Goal: Task Accomplishment & Management: Manage account settings

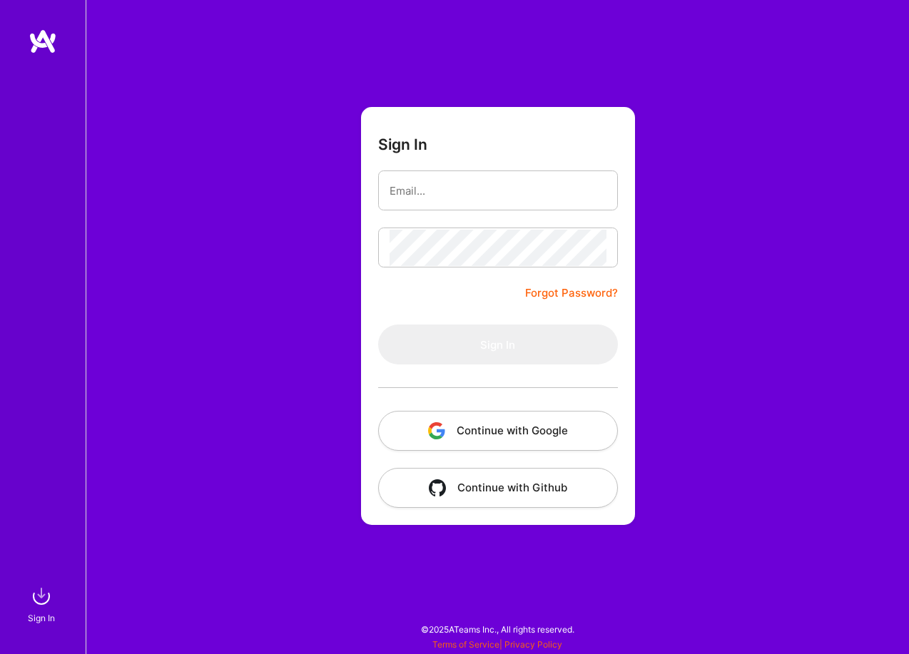
click at [464, 437] on button "Continue with Google" at bounding box center [498, 431] width 240 height 40
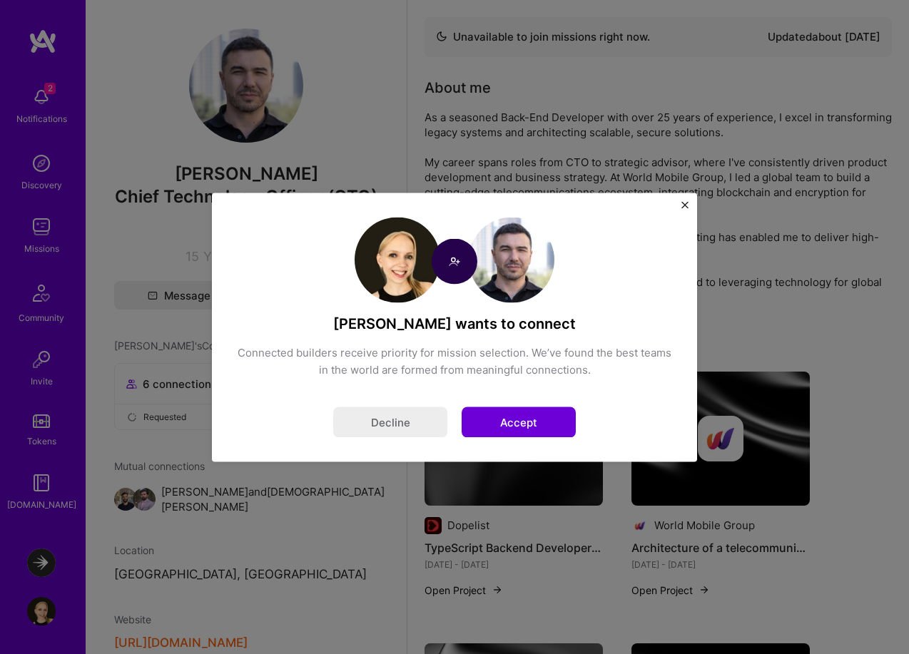
click at [526, 422] on button "Accept" at bounding box center [519, 422] width 114 height 31
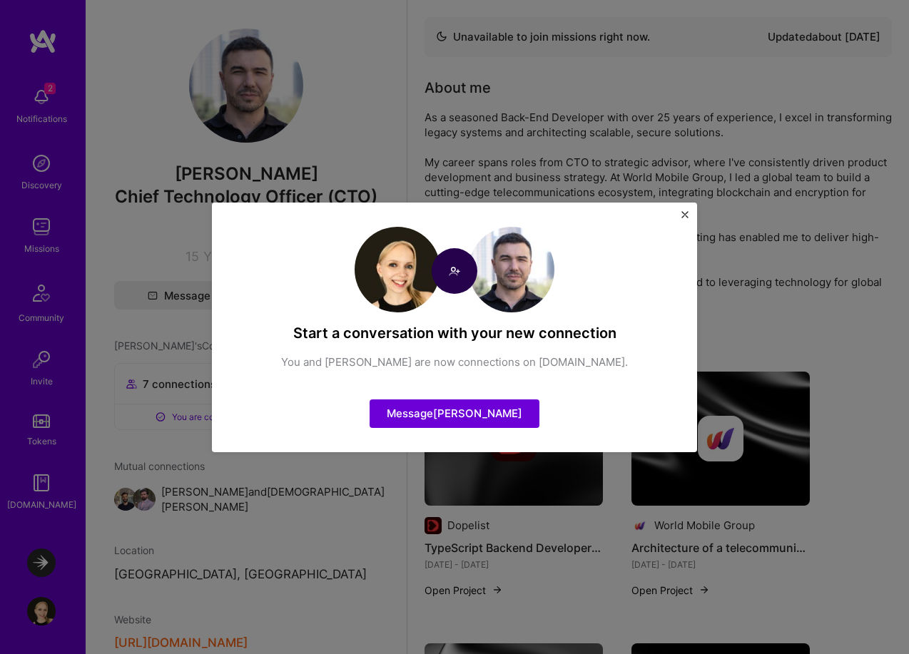
click at [682, 216] on img "Close" at bounding box center [684, 214] width 7 height 7
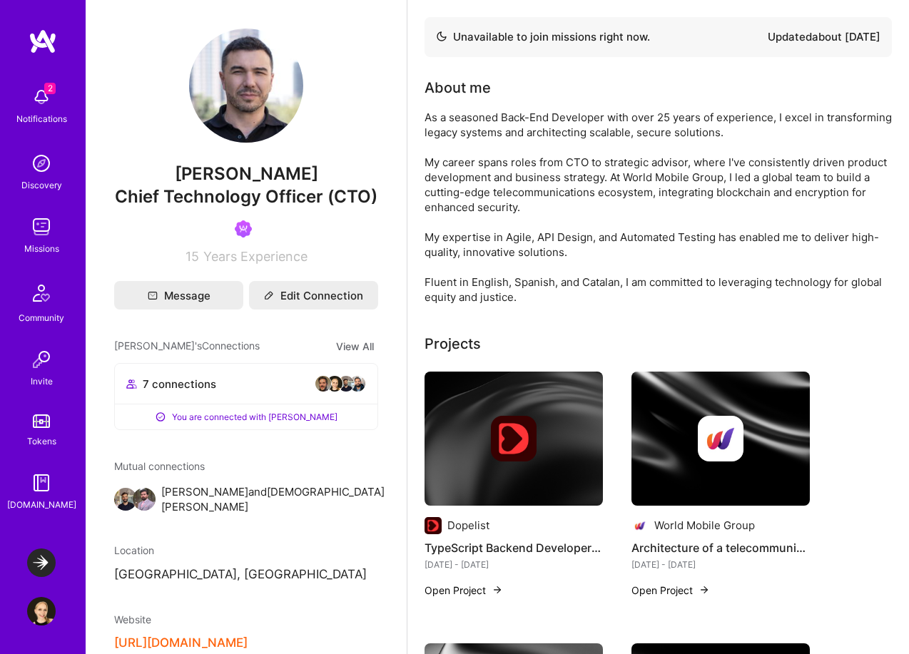
click at [39, 616] on img at bounding box center [41, 611] width 29 height 29
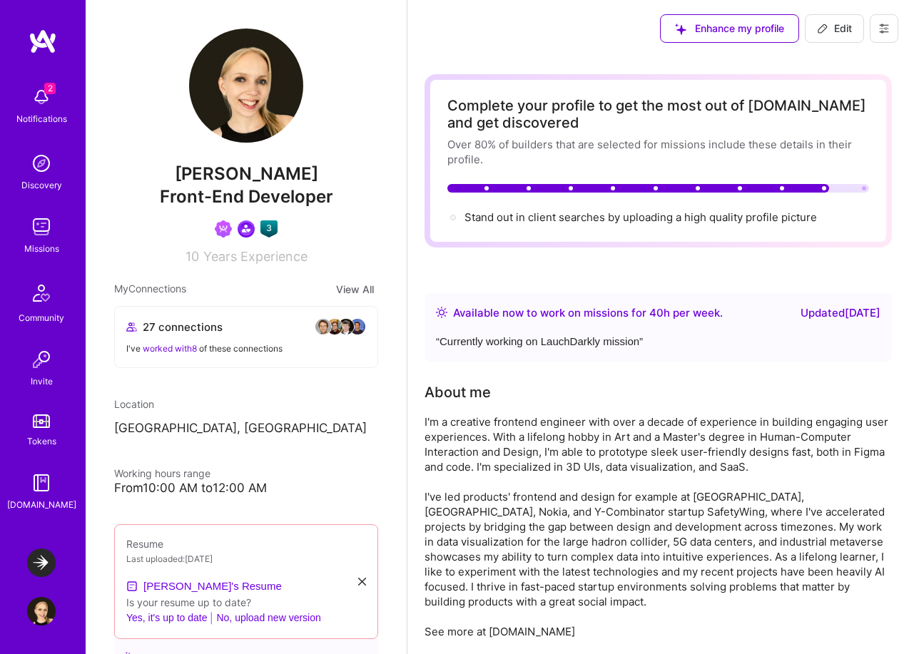
click at [39, 102] on img at bounding box center [41, 97] width 29 height 29
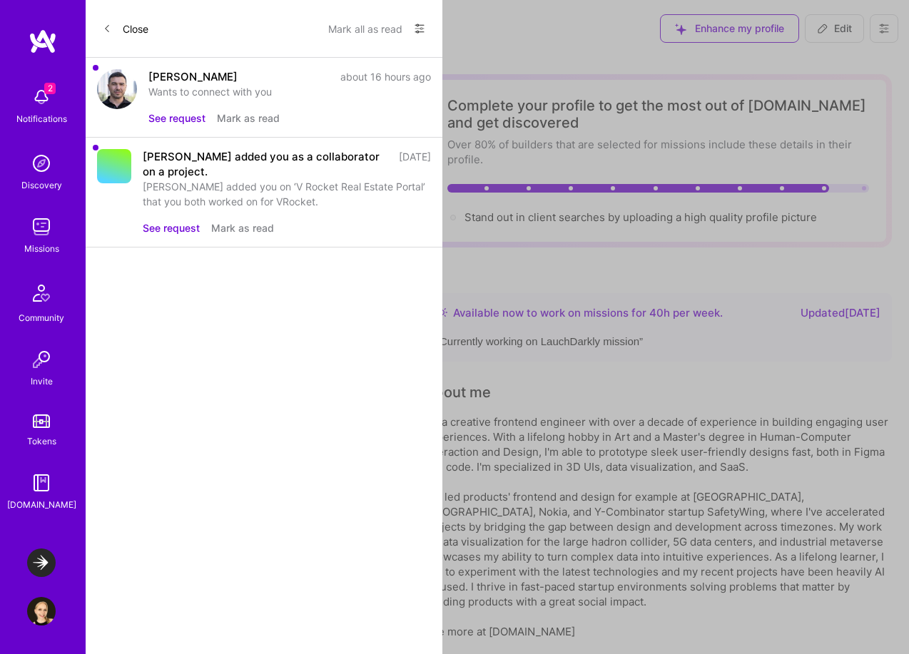
click at [243, 118] on button "Mark as read" at bounding box center [248, 118] width 63 height 15
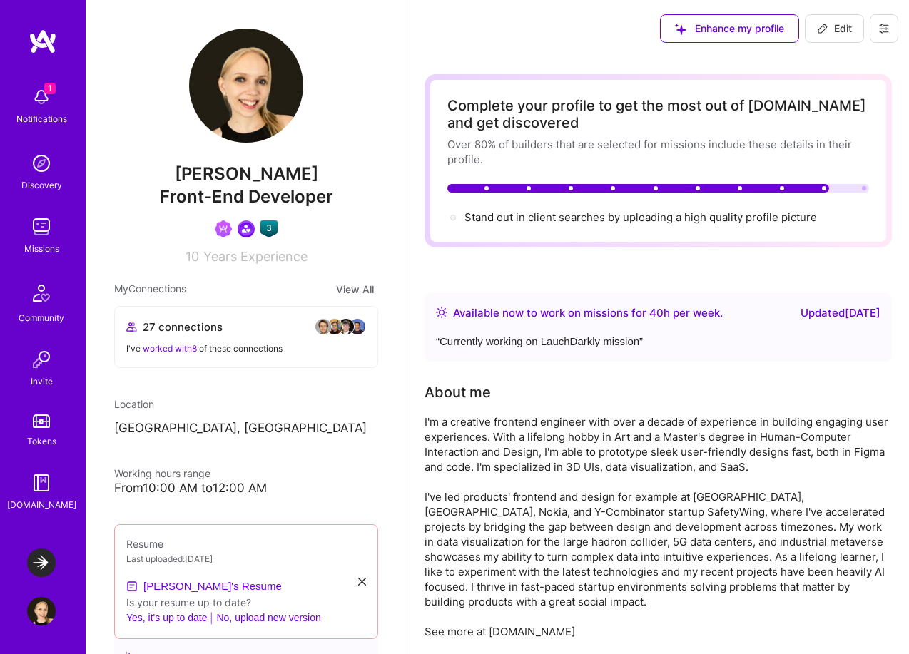
click at [335, 349] on div "I've worked with 8 of these connections" at bounding box center [246, 348] width 240 height 15
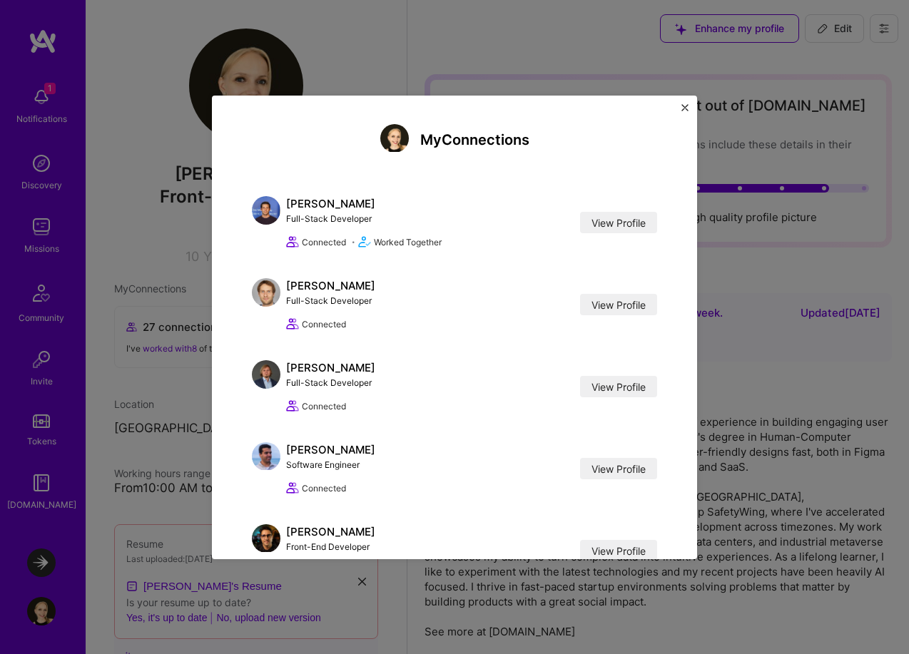
click at [682, 281] on div "My Connections [PERSON_NAME] Full-Stack Developer View Profile Connected • Work…" at bounding box center [454, 328] width 485 height 464
click at [686, 105] on img "Close" at bounding box center [684, 107] width 7 height 7
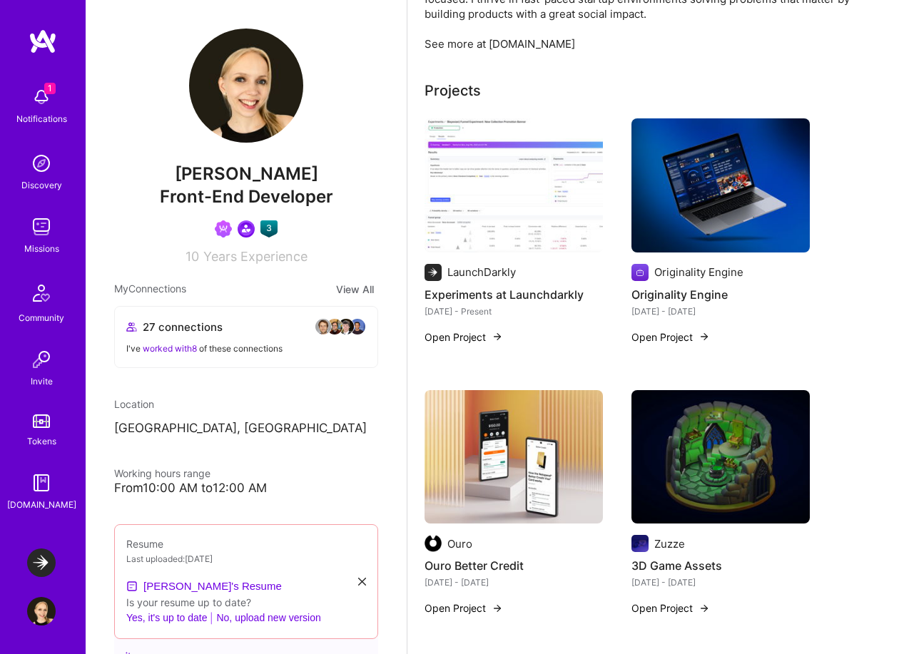
scroll to position [592, 0]
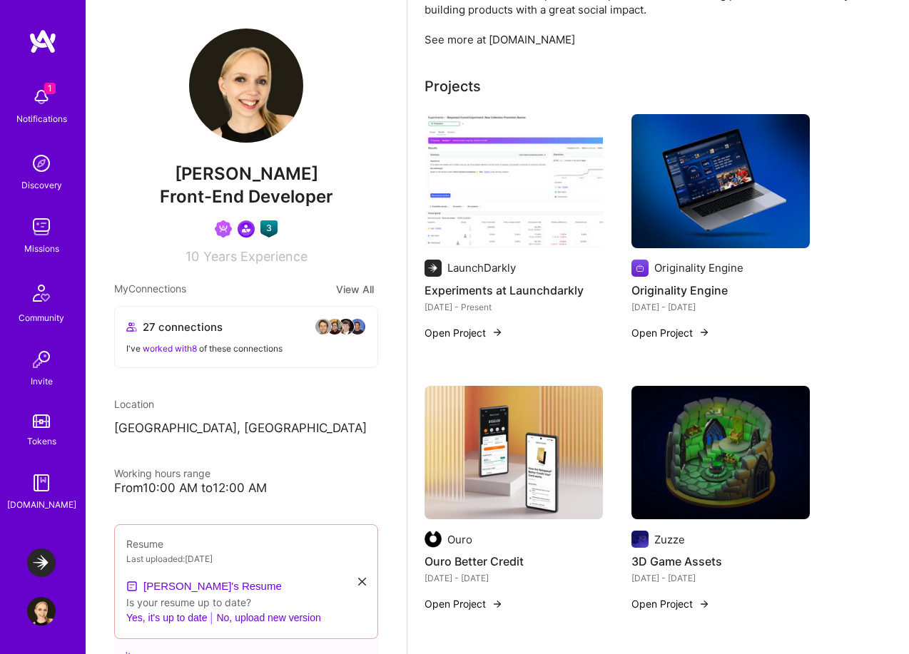
click at [531, 221] on img at bounding box center [513, 181] width 178 height 134
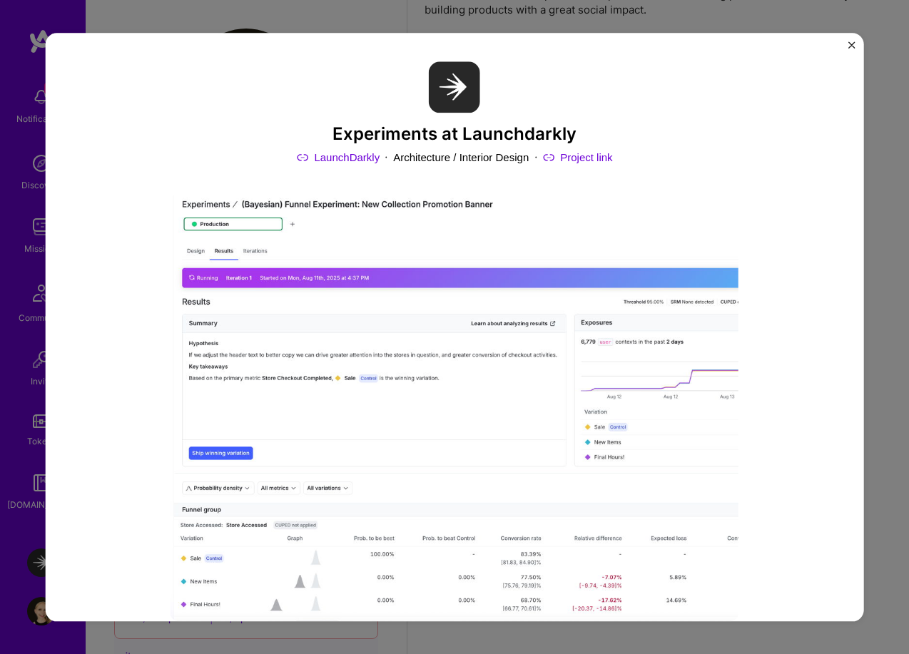
click at [478, 224] on img at bounding box center [454, 408] width 571 height 428
click at [847, 44] on img "Close" at bounding box center [850, 44] width 7 height 7
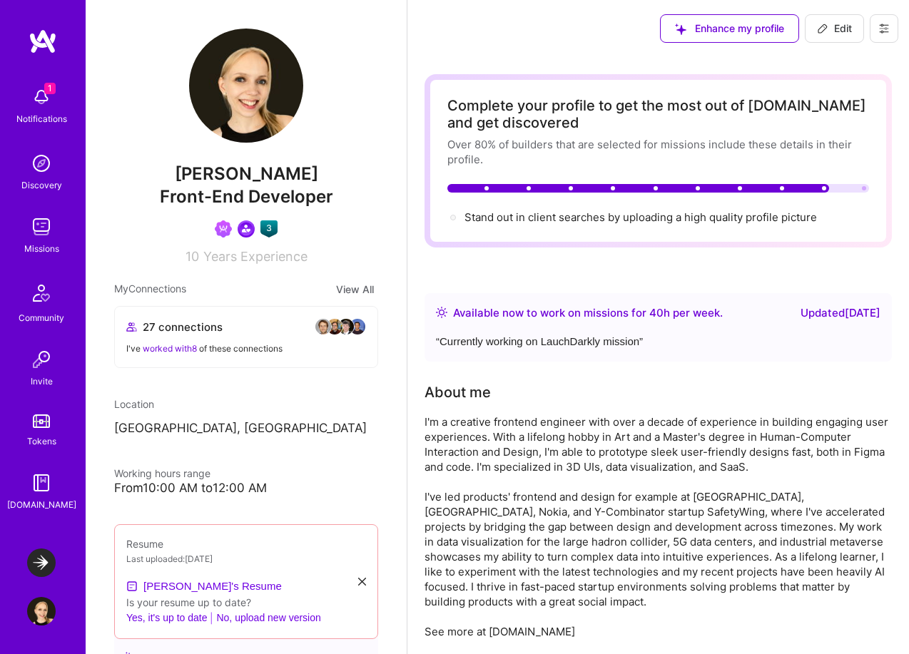
click at [845, 24] on span "Edit" at bounding box center [834, 28] width 35 height 14
select select "US"
select select "Right Now"
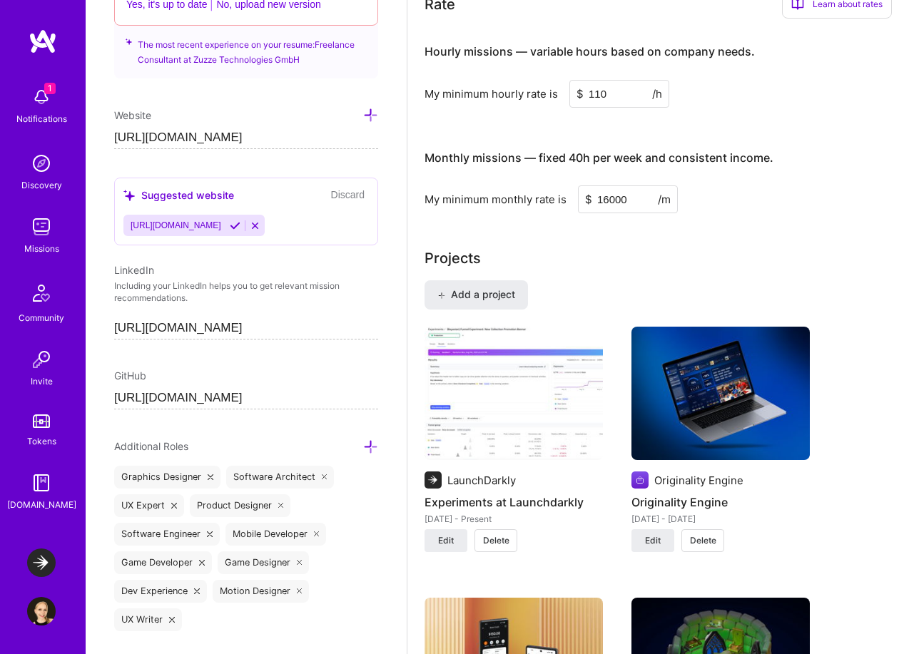
scroll to position [1024, 0]
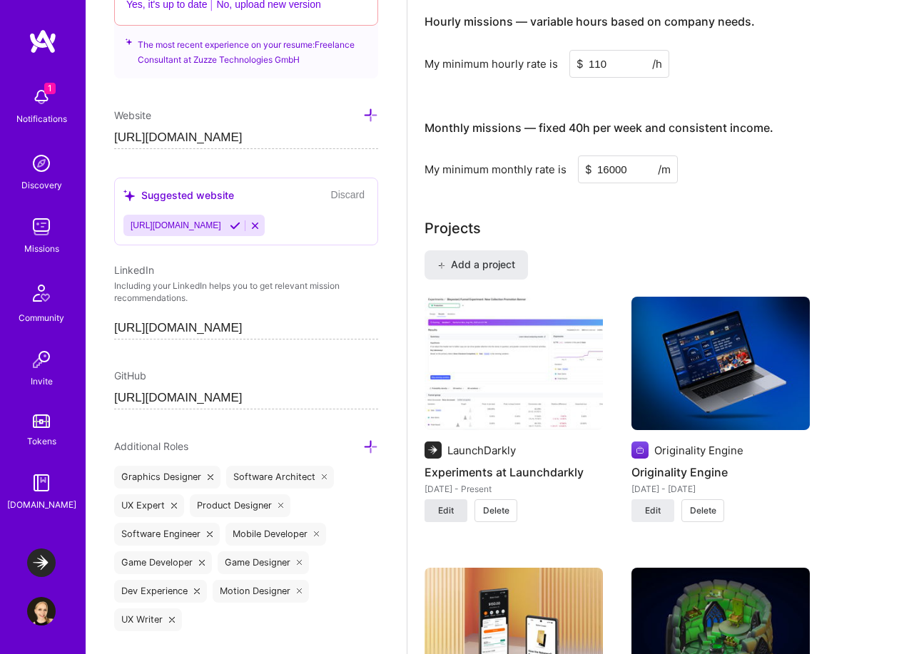
click at [447, 506] on span "Edit" at bounding box center [446, 510] width 16 height 13
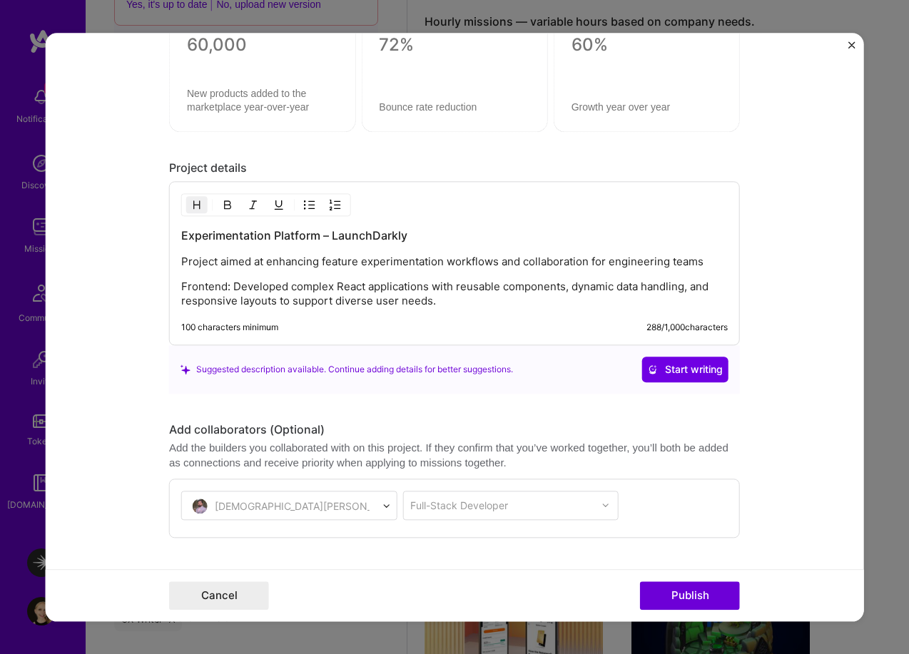
scroll to position [1822, 0]
click at [321, 287] on p "Frontend: Developed complex React applications with reusable components, dynami…" at bounding box center [454, 292] width 546 height 29
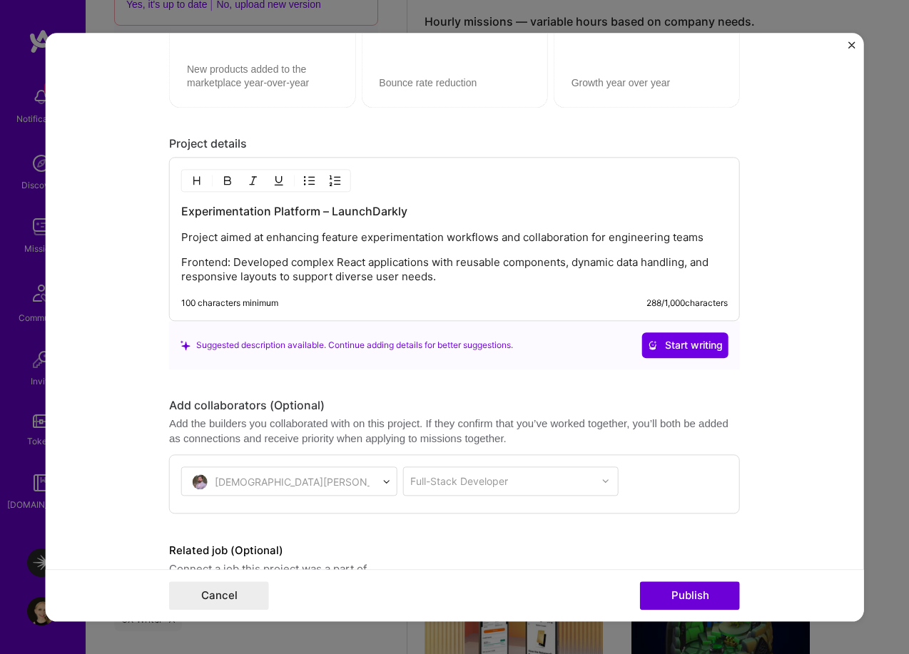
click at [447, 279] on p "Frontend: Developed complex React applications with reusable components, dynami…" at bounding box center [454, 269] width 546 height 29
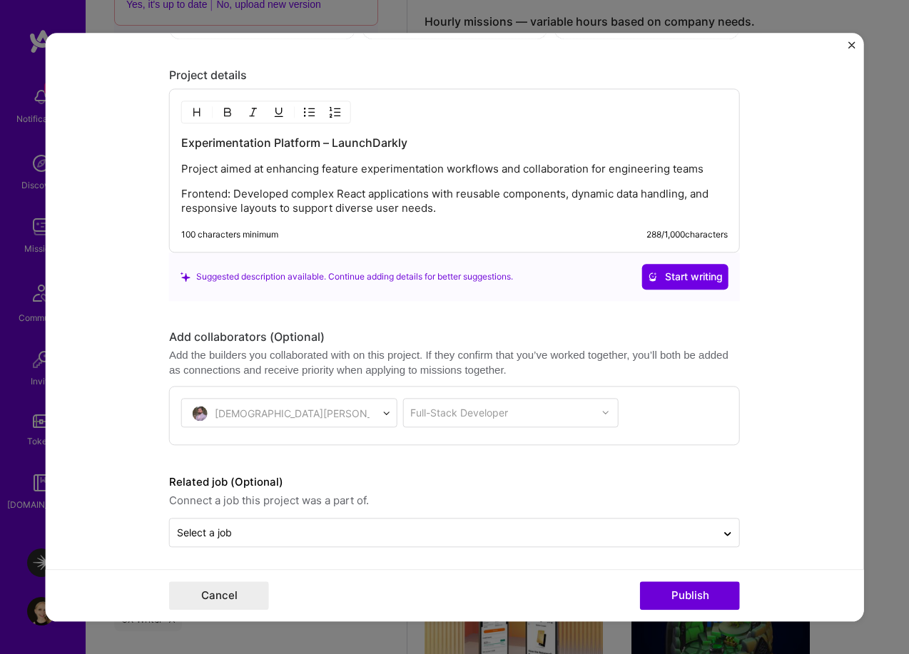
scroll to position [1918, 0]
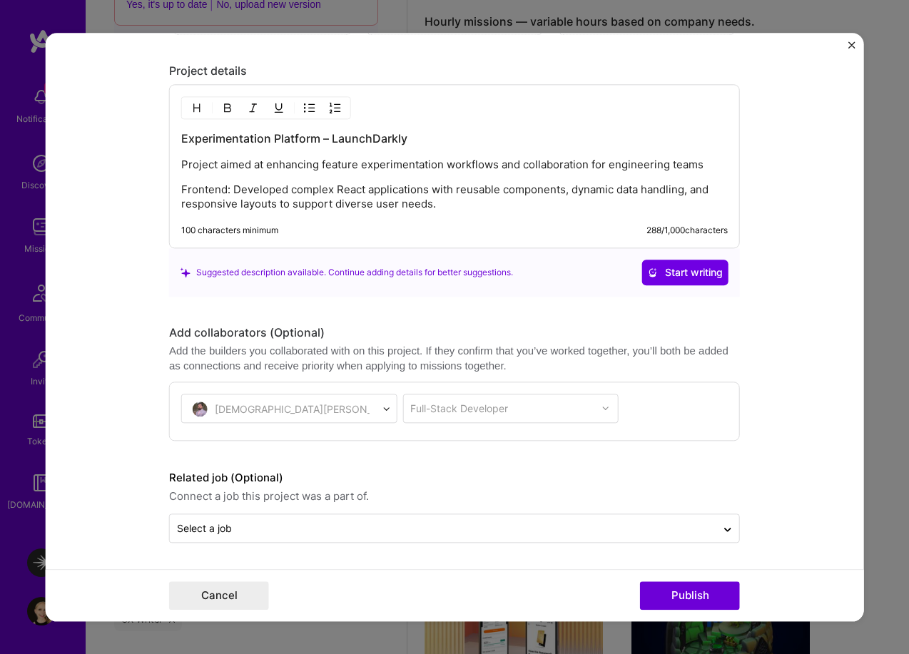
click at [363, 398] on div "[DEMOGRAPHIC_DATA][PERSON_NAME]" at bounding box center [288, 408] width 215 height 29
click at [352, 408] on div "[DEMOGRAPHIC_DATA][PERSON_NAME]" at bounding box center [288, 408] width 215 height 29
click at [455, 412] on div "Full-Stack Developer" at bounding box center [509, 408] width 215 height 29
click at [383, 409] on div "[DEMOGRAPHIC_DATA][PERSON_NAME]" at bounding box center [288, 408] width 215 height 29
click at [489, 407] on div "Full-Stack Developer" at bounding box center [509, 408] width 215 height 29
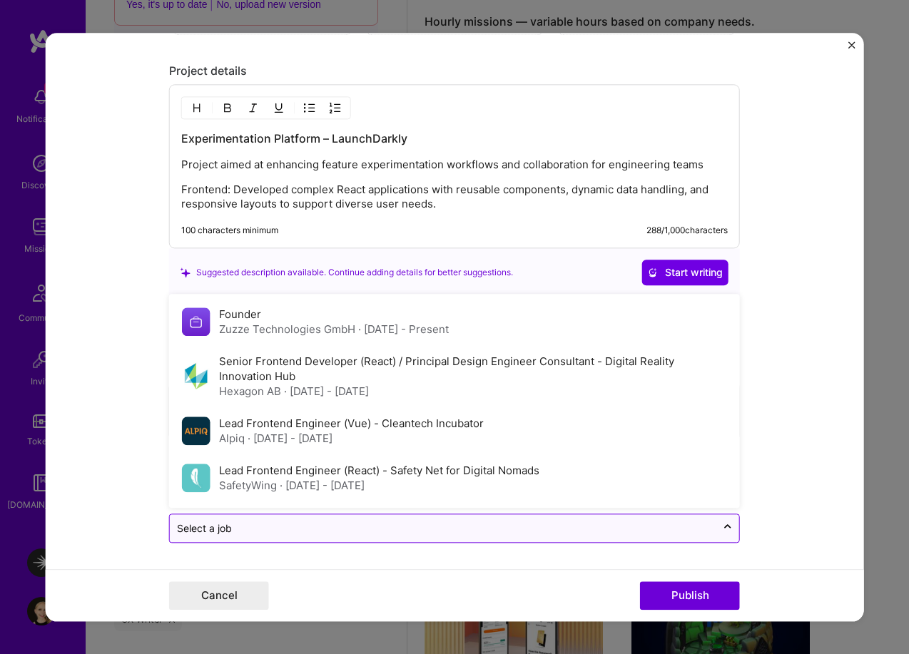
click at [325, 524] on input "text" at bounding box center [443, 528] width 532 height 15
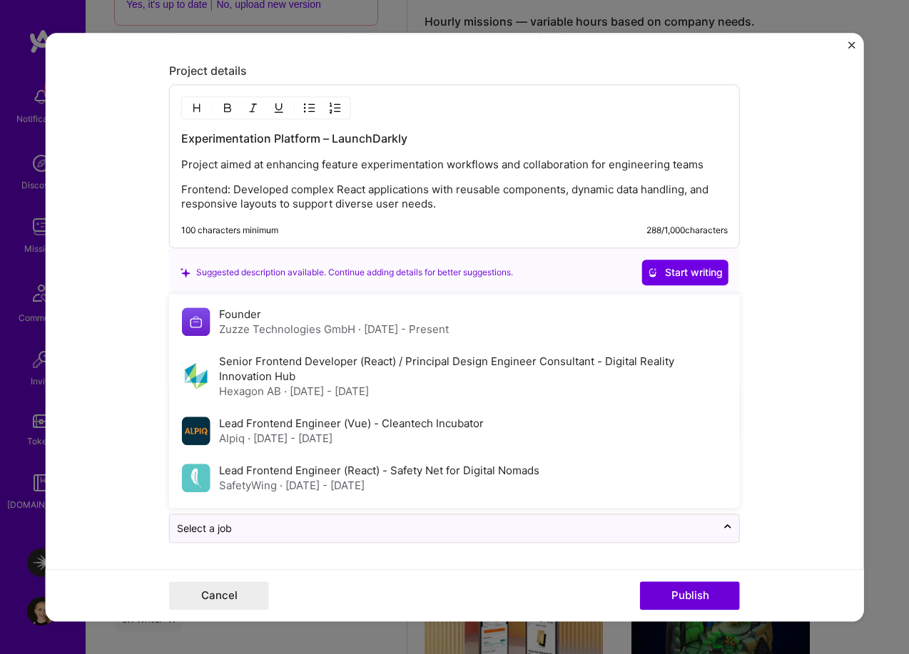
click at [103, 504] on form "Project title Experiments at Launchdarkly Company LaunchDarkly Project industry…" at bounding box center [455, 327] width 818 height 589
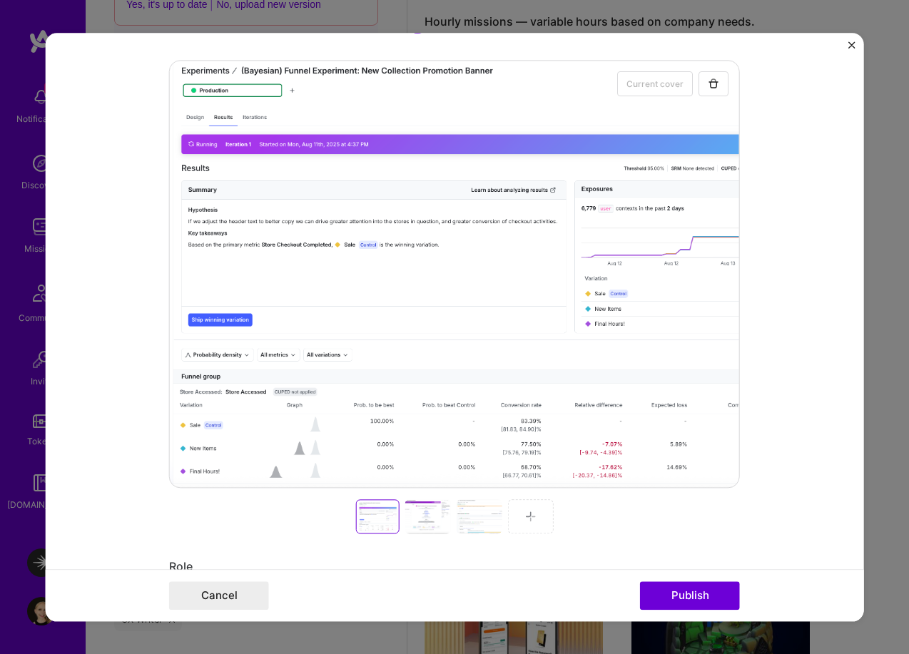
scroll to position [0, 0]
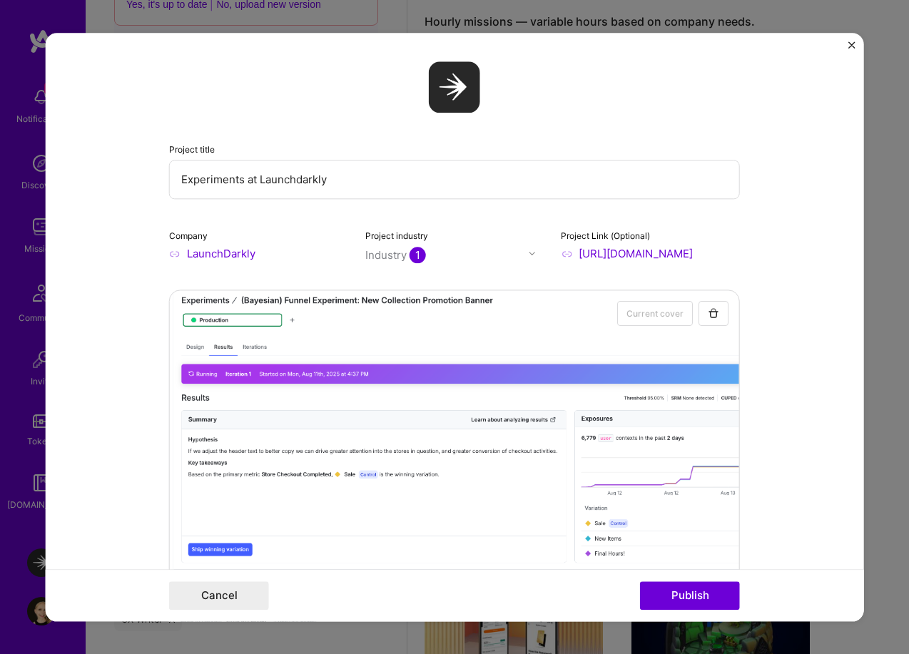
click at [849, 46] on img "Close" at bounding box center [850, 44] width 7 height 7
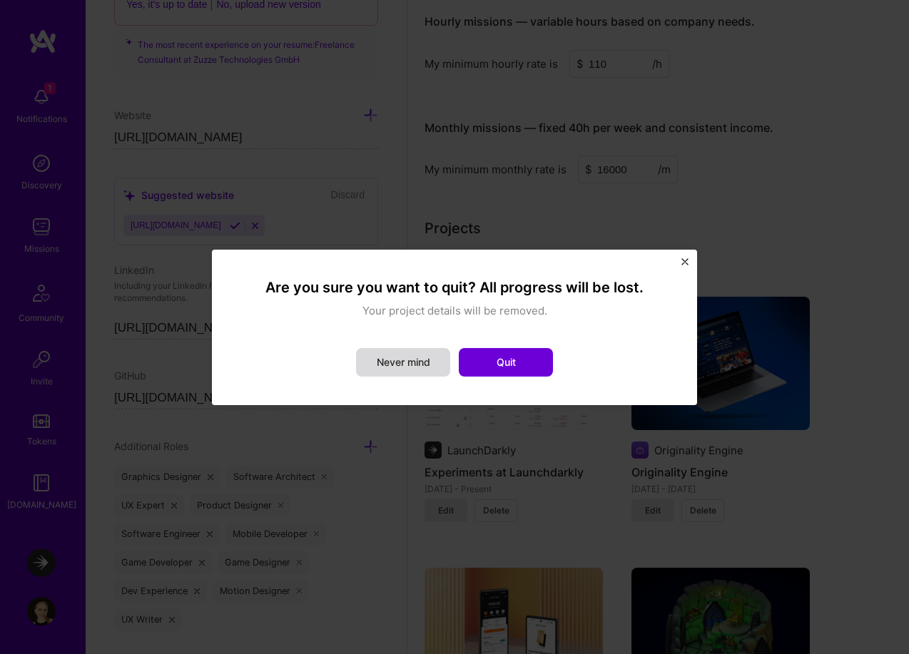
click at [405, 365] on button "Never mind" at bounding box center [403, 362] width 94 height 29
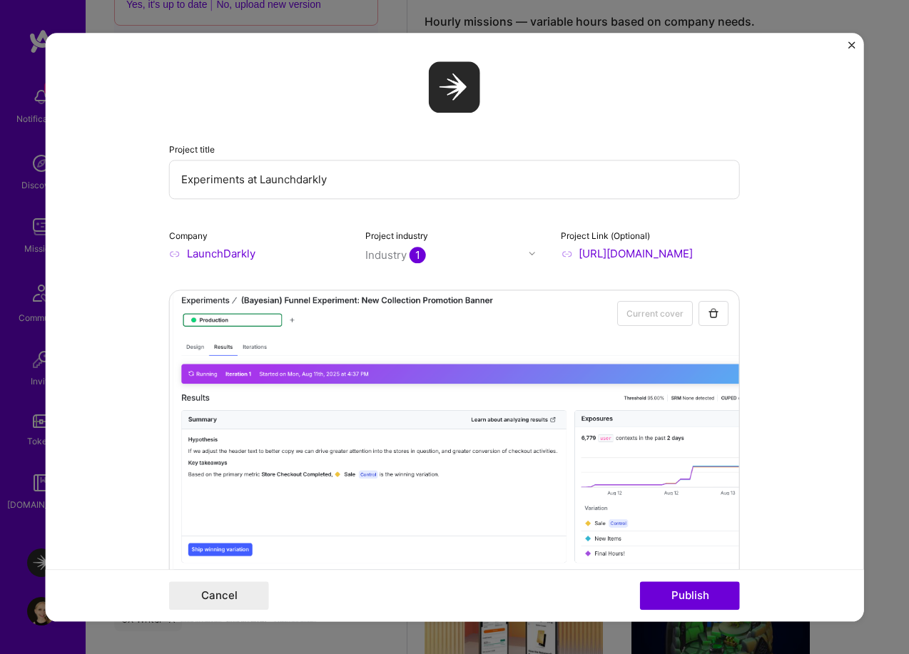
click at [847, 45] on img "Close" at bounding box center [850, 44] width 7 height 7
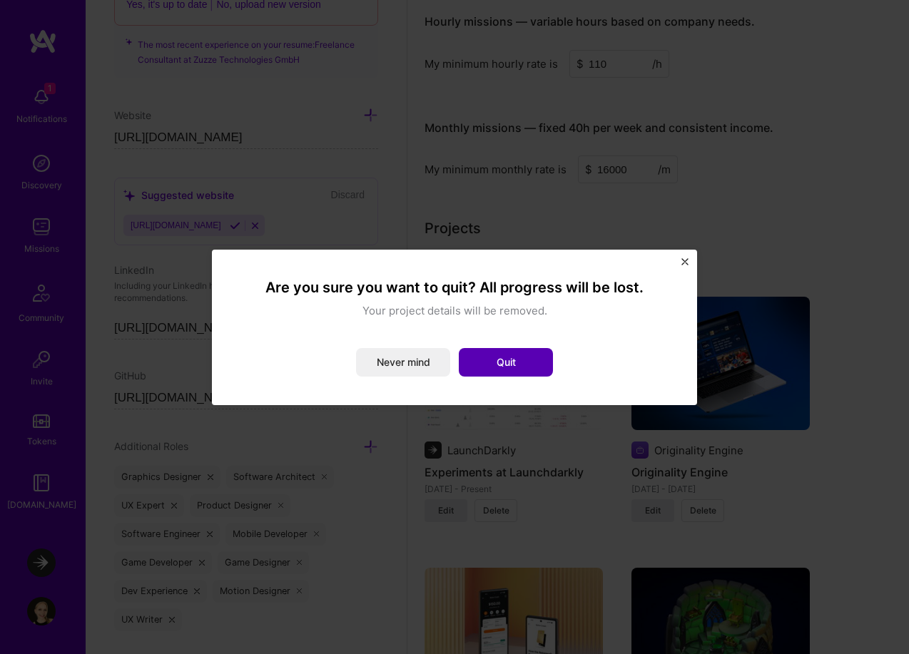
click at [522, 352] on button "Quit" at bounding box center [506, 362] width 94 height 29
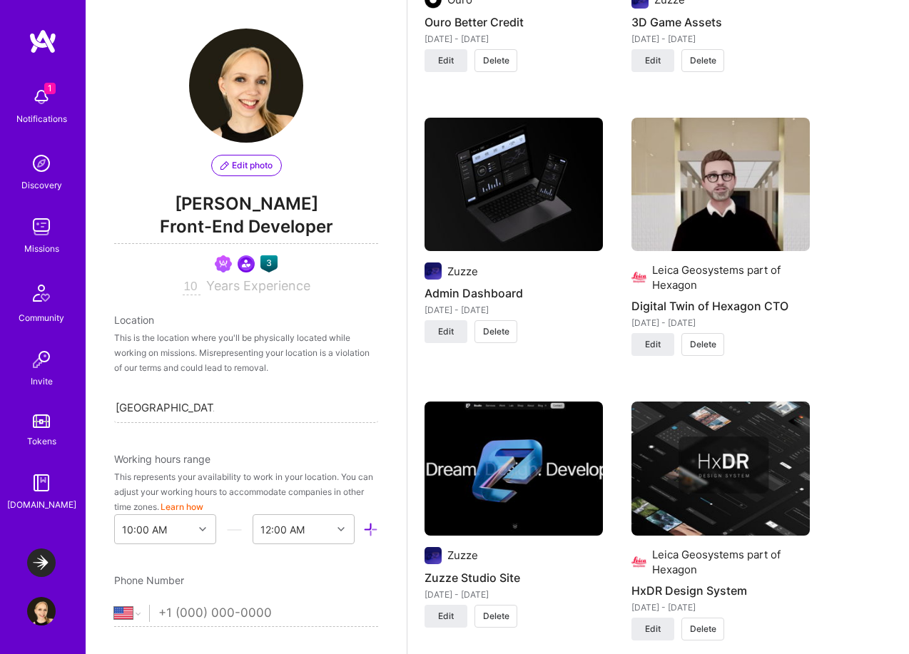
scroll to position [2015, 0]
